Goal: Register for event/course

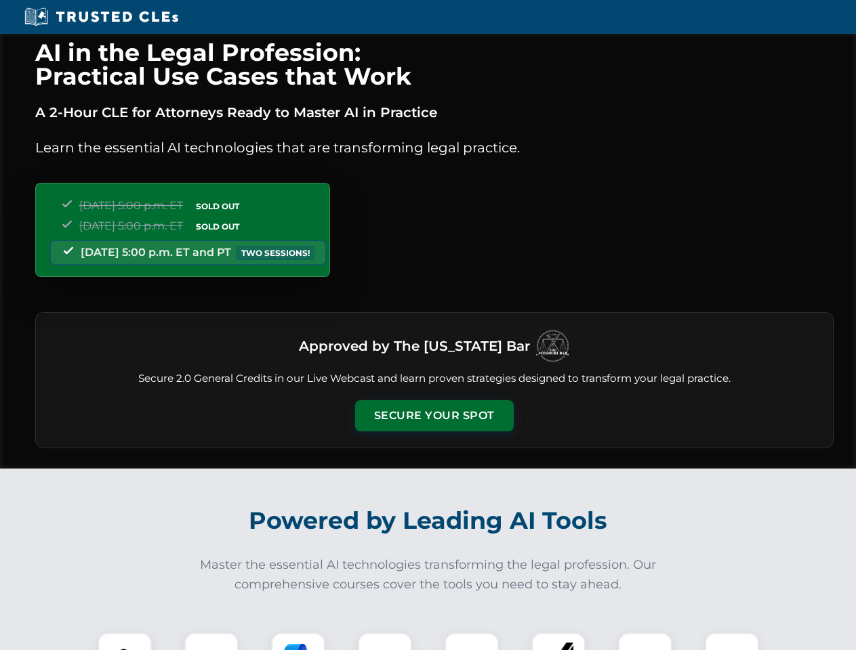
click at [434, 416] on button "Secure Your Spot" at bounding box center [434, 415] width 159 height 31
click at [125, 641] on img at bounding box center [124, 659] width 39 height 39
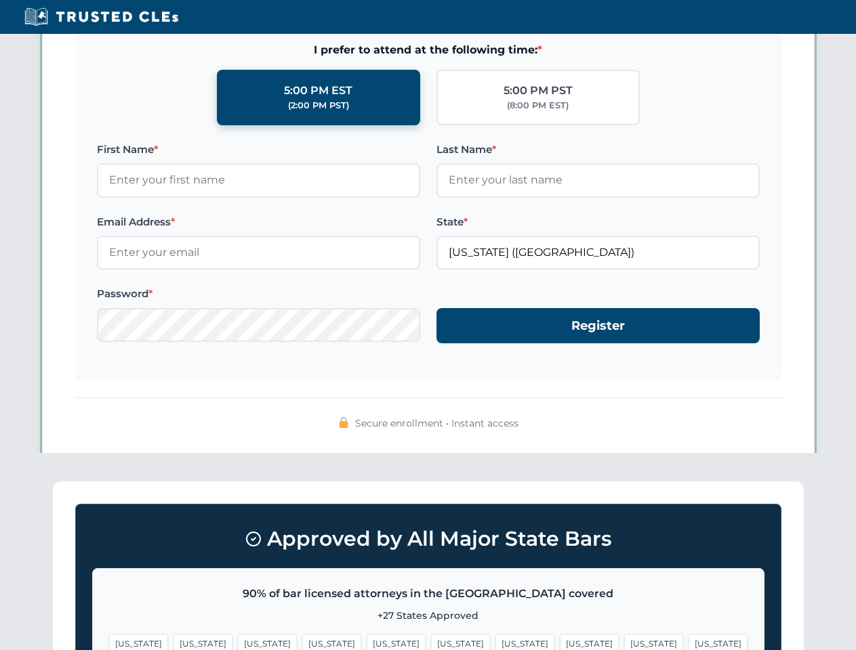
click at [495, 641] on span "[US_STATE]" at bounding box center [524, 644] width 59 height 20
click at [624, 641] on span "[US_STATE]" at bounding box center [653, 644] width 59 height 20
